Goal: Check status

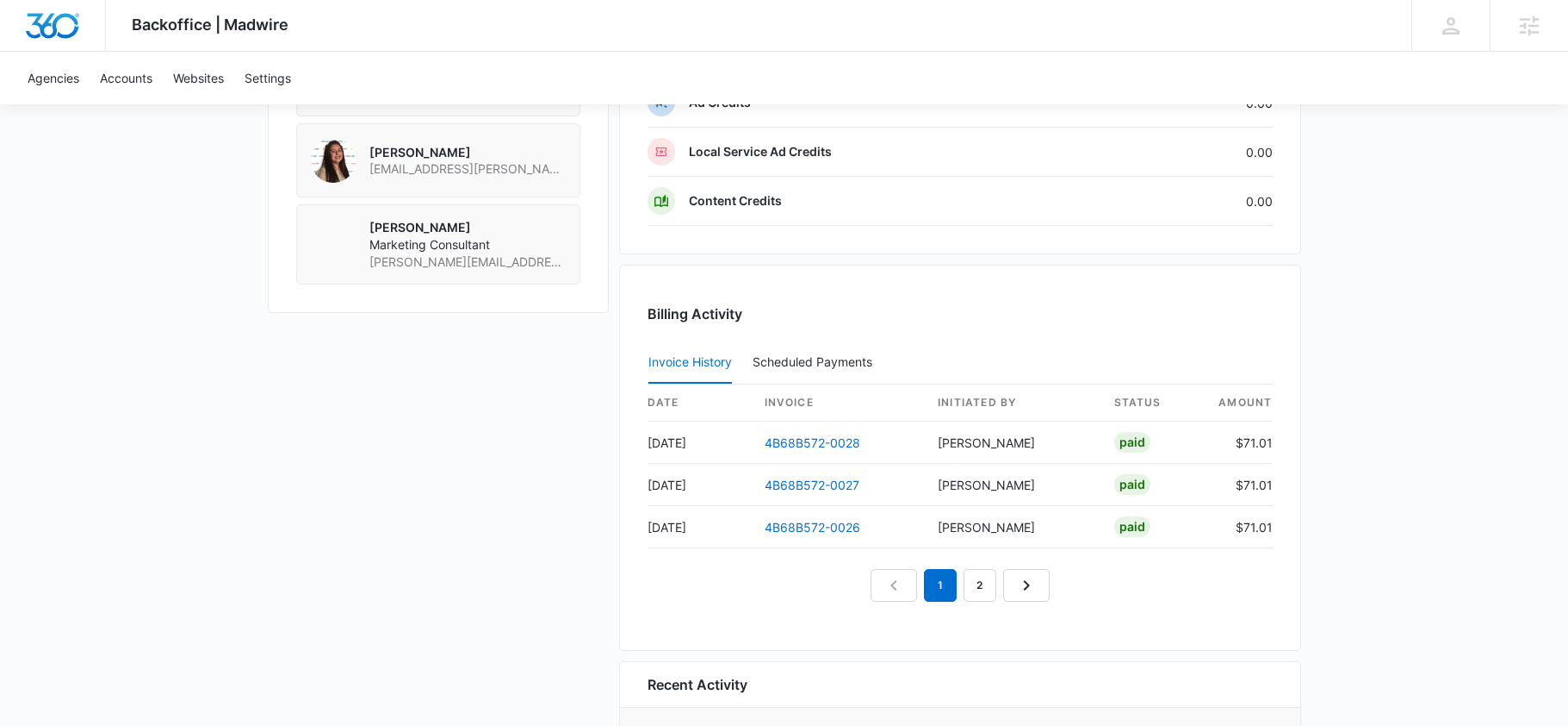
scroll to position [1550, 0]
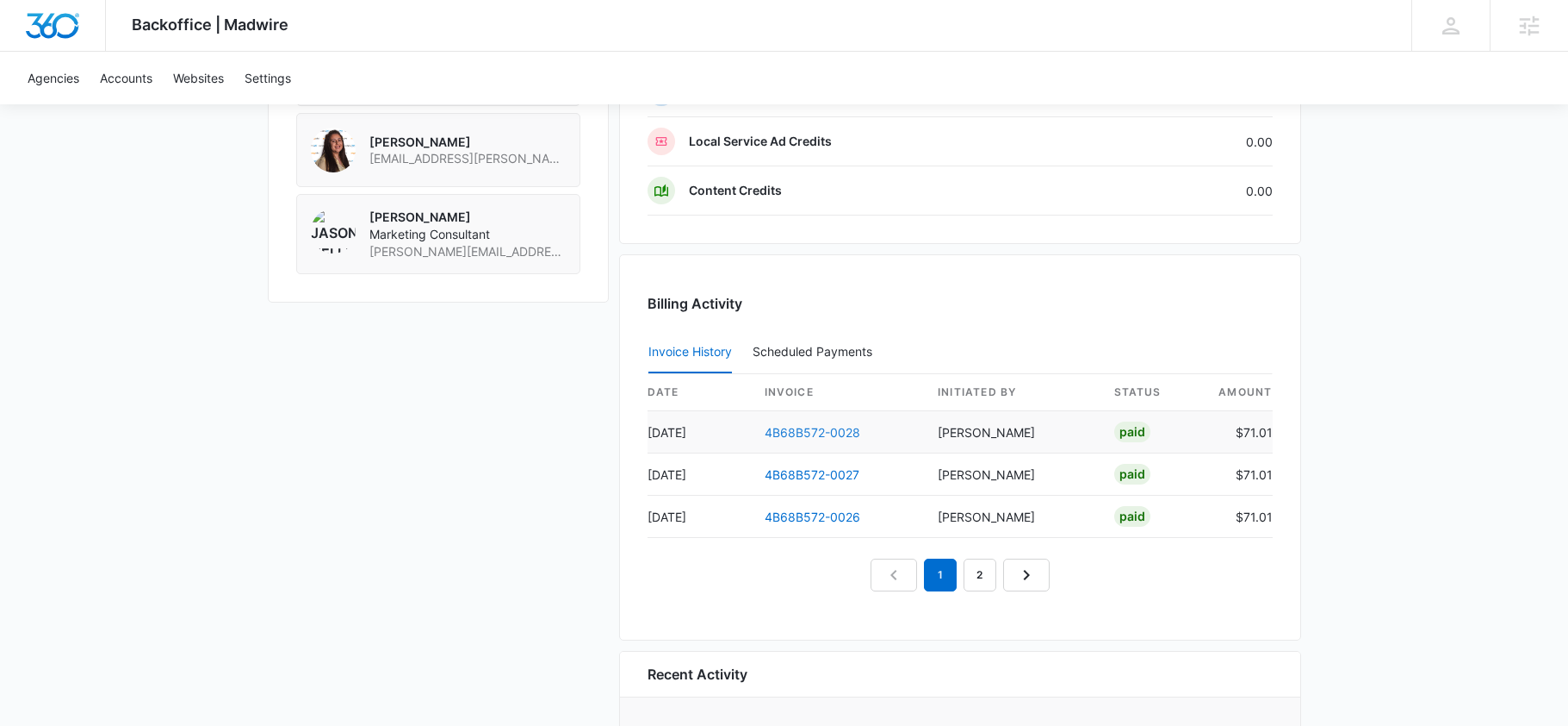
click at [791, 430] on link "4B68B572-0028" at bounding box center [813, 432] width 96 height 14
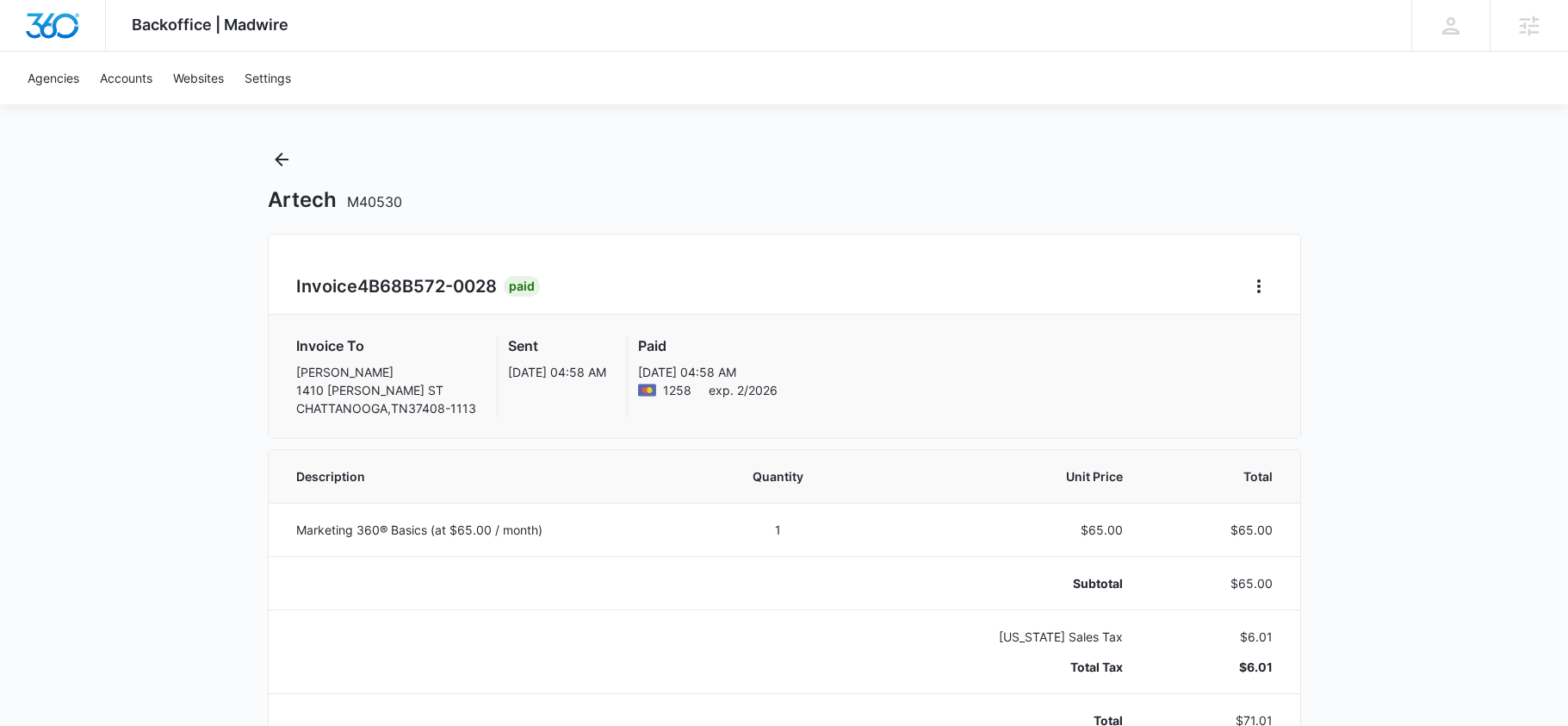
scroll to position [15, 0]
click at [286, 166] on icon "Back" at bounding box center [282, 158] width 21 height 21
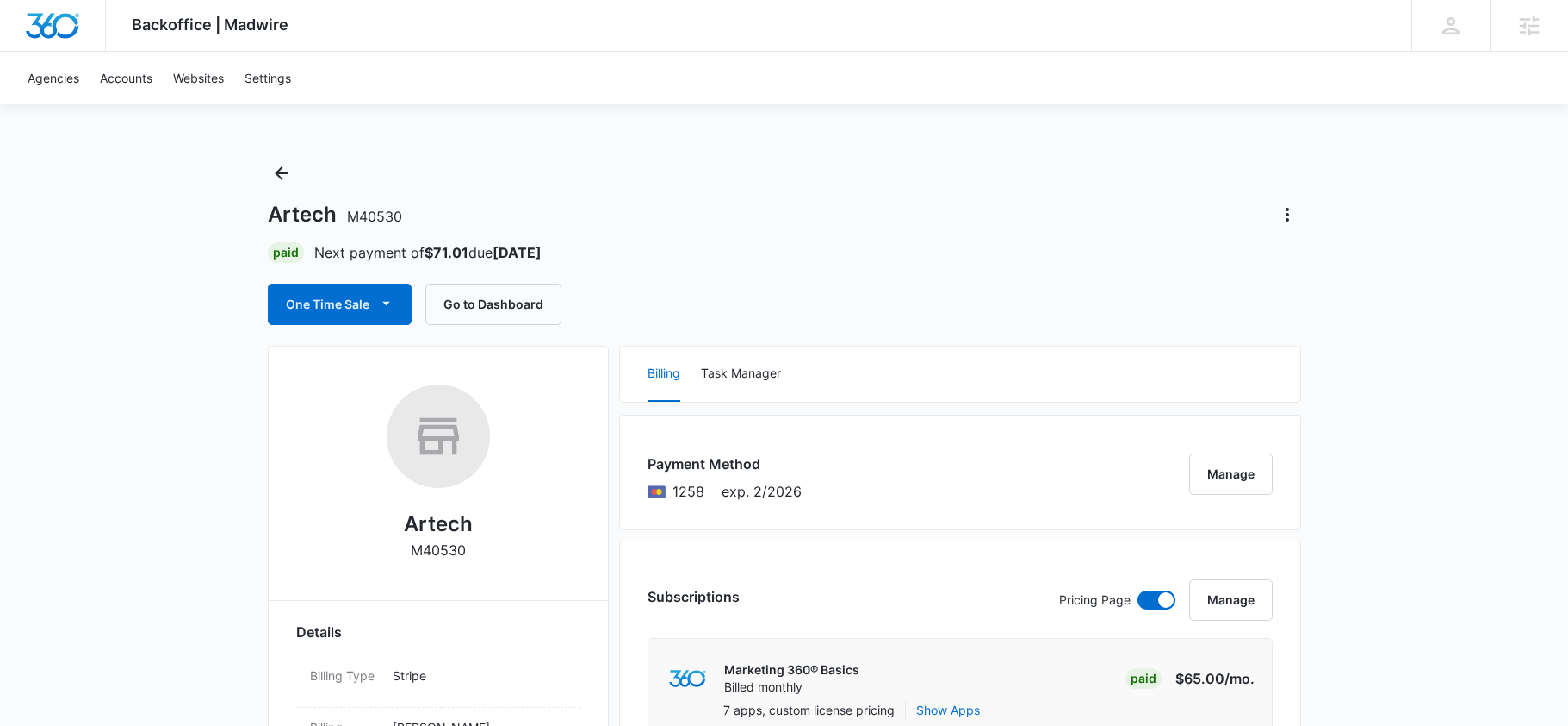
click at [870, 261] on div "Paid Next payment of $71.01 due [DATE]" at bounding box center [784, 252] width 1033 height 21
